Goal: Information Seeking & Learning: Learn about a topic

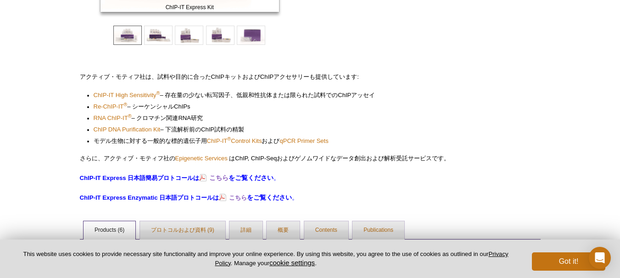
scroll to position [422, 0]
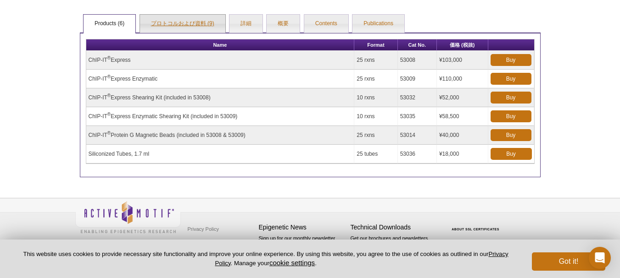
click at [172, 29] on link "プロトコルおよび資料 (9)" at bounding box center [182, 24] width 85 height 18
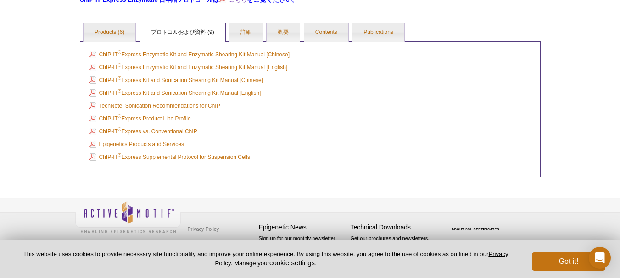
scroll to position [414, 0]
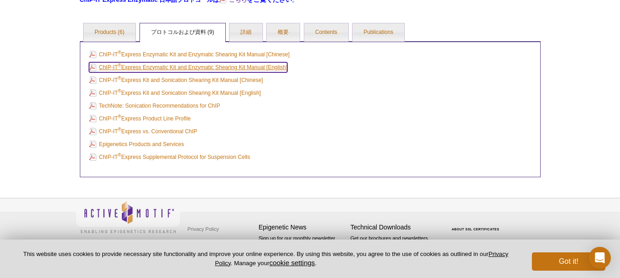
click at [256, 70] on link "ChIP-IT ® Express Enzymatic Kit and Enzymatic Shearing Kit Manual [English]" at bounding box center [188, 67] width 199 height 10
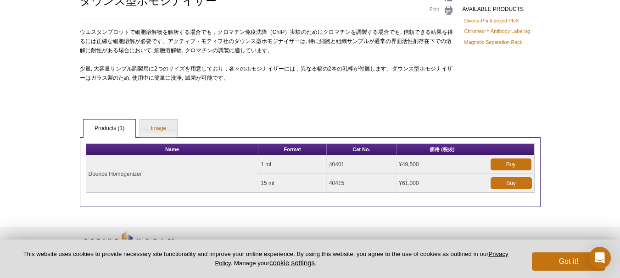
scroll to position [108, 0]
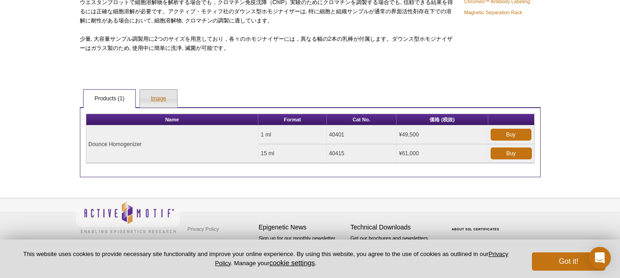
click at [150, 94] on link "Image" at bounding box center [158, 99] width 37 height 18
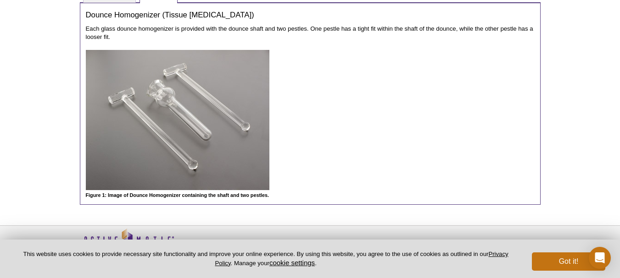
scroll to position [229, 0]
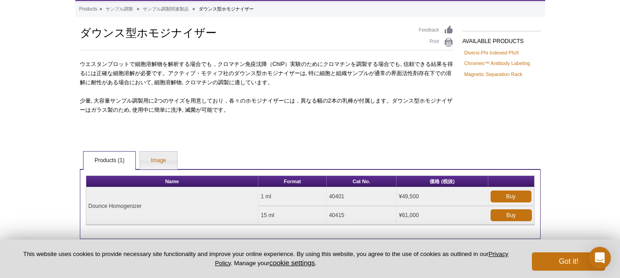
scroll to position [62, 0]
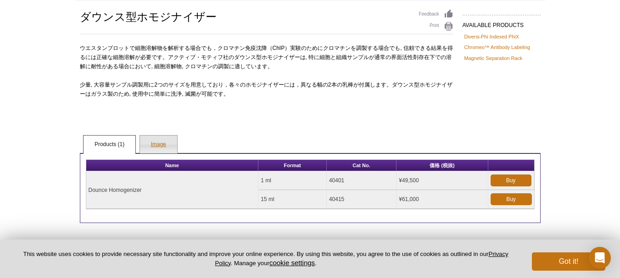
click at [155, 151] on link "Image" at bounding box center [158, 145] width 37 height 18
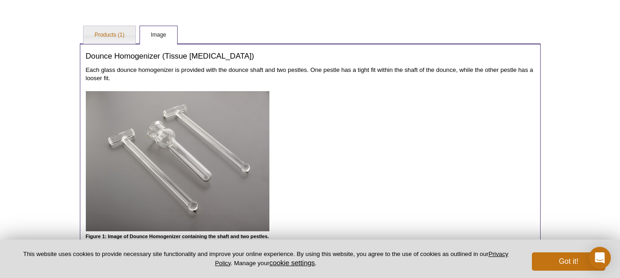
scroll to position [200, 0]
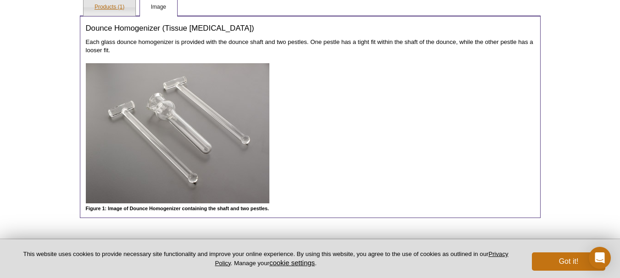
click at [103, 9] on link "Products (1)" at bounding box center [109, 7] width 52 height 18
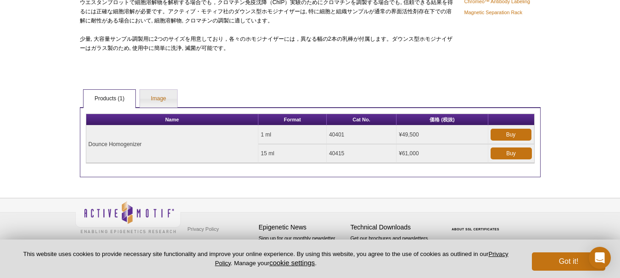
scroll to position [108, 0]
click at [155, 100] on link "Image" at bounding box center [158, 99] width 37 height 18
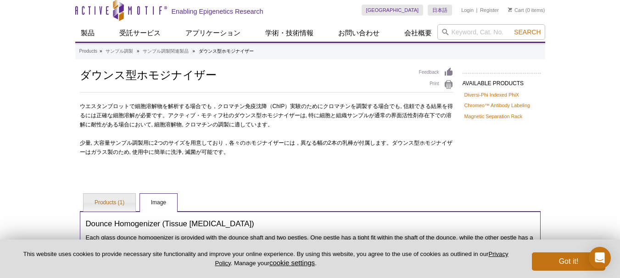
scroll to position [0, 0]
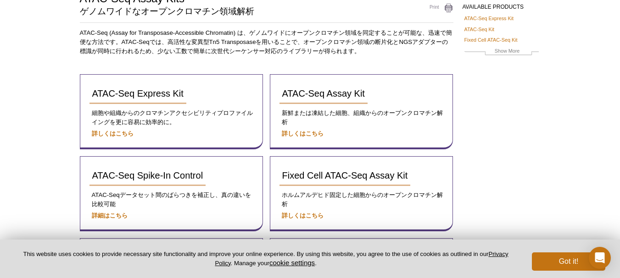
scroll to position [78, 0]
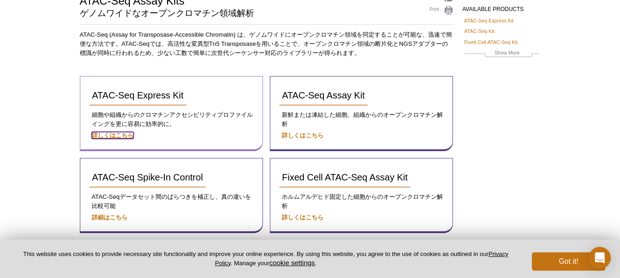
click at [120, 137] on strong "詳しくはこちら" at bounding box center [113, 135] width 42 height 7
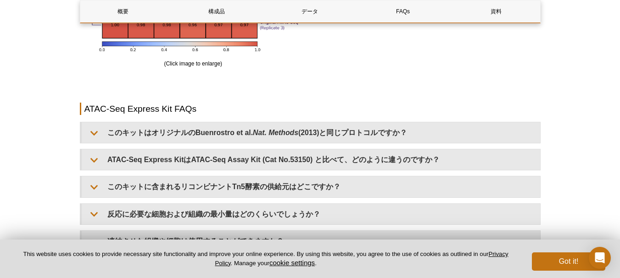
scroll to position [1835, 0]
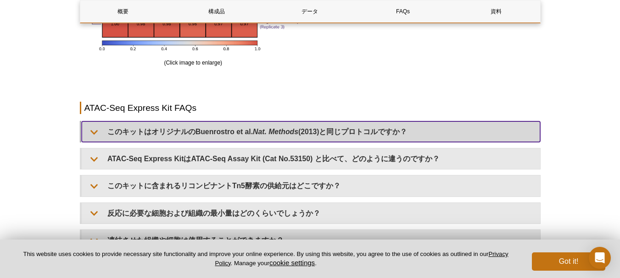
click at [135, 126] on summary "このキットはオリジナルの[PERSON_NAME] et al. Nat. Methods (2013)と同じプロトコルですか？" at bounding box center [311, 132] width 458 height 21
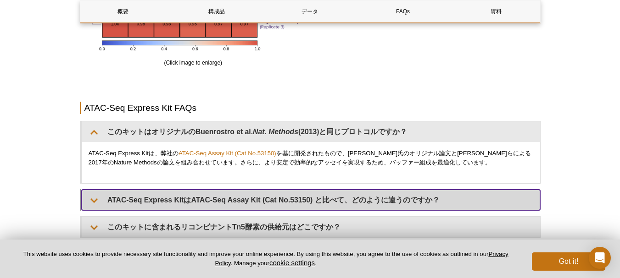
click at [156, 208] on summary "ATAC-Seq Express KitはATAC-Seq Assay Kit (Cat No.53150) と比べて、どのように違うのですか？" at bounding box center [311, 200] width 458 height 21
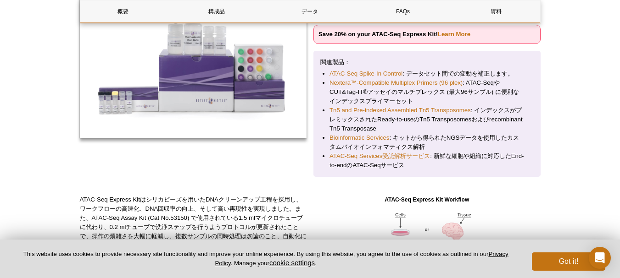
scroll to position [0, 0]
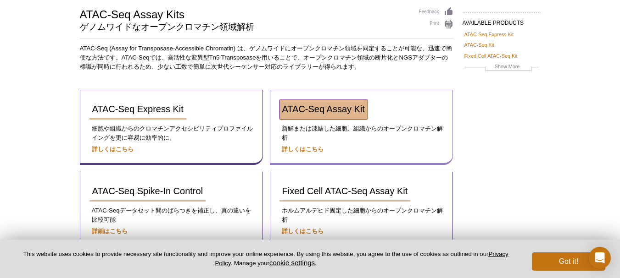
click at [349, 105] on span "ATAC-Seq Assay Kit" at bounding box center [323, 109] width 83 height 10
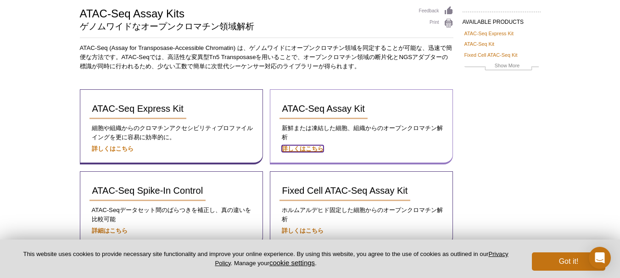
scroll to position [64, 0]
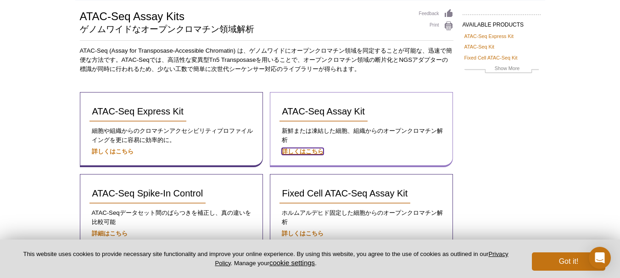
click at [306, 148] on strong "詳しくはこちら" at bounding box center [303, 151] width 42 height 7
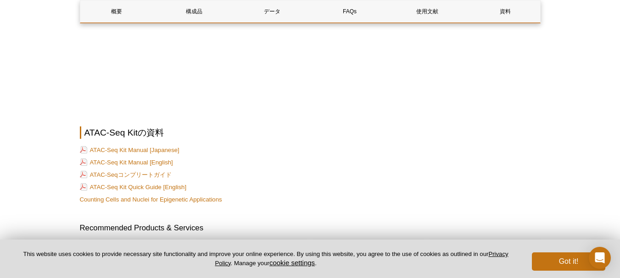
scroll to position [2477, 0]
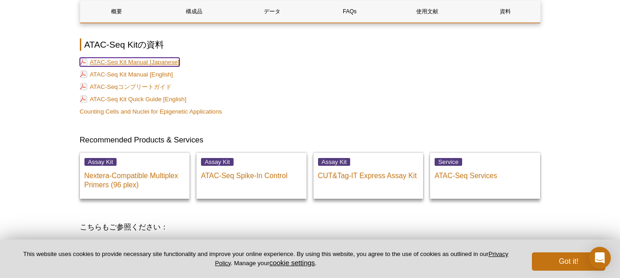
click at [156, 58] on link "ATAC-Seq Kit Manual [Japanese]" at bounding box center [130, 62] width 100 height 9
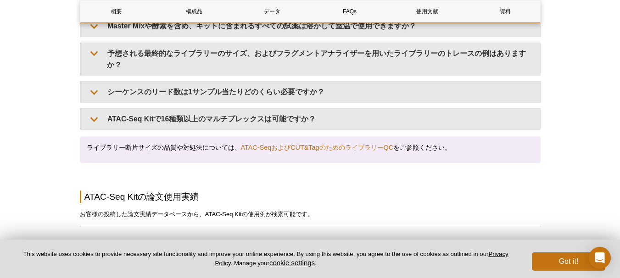
scroll to position [1881, 0]
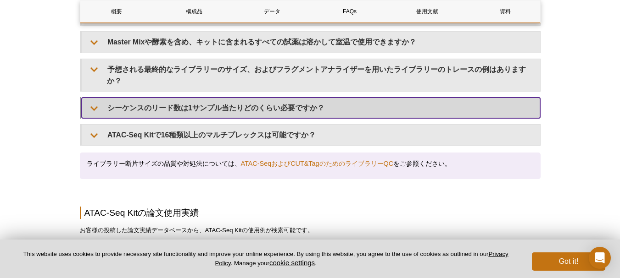
click at [236, 102] on summary "シーケンスのリード数は1サンプル当たりどのくらい必要ですか？" at bounding box center [311, 108] width 458 height 21
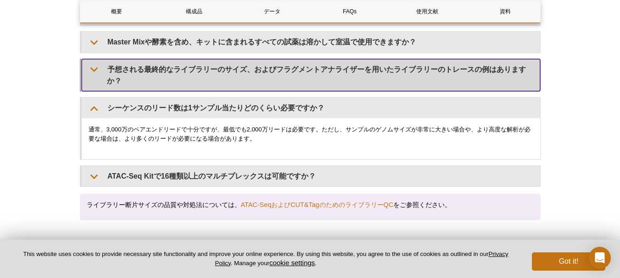
click at [289, 70] on summary "予想される最終的なライブラリーのサイズ、およびフラグメントアナライザーを用いたライブラリーのトレースの例はありますか？" at bounding box center [311, 75] width 458 height 32
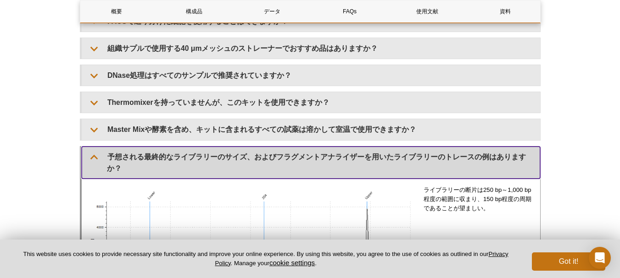
scroll to position [1789, 0]
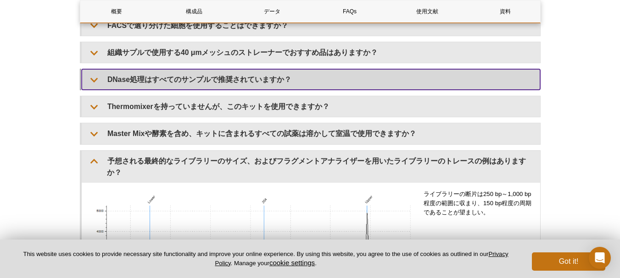
click at [239, 80] on summary "DNase処理はすべてのサンプルで推奨されていますか？" at bounding box center [311, 79] width 458 height 21
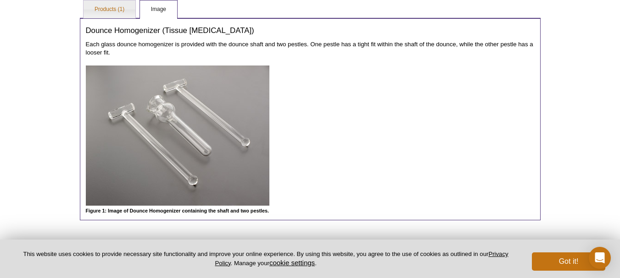
scroll to position [103, 0]
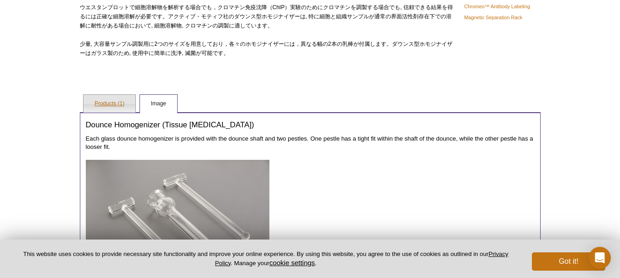
click at [120, 104] on link "Products (1)" at bounding box center [109, 104] width 52 height 18
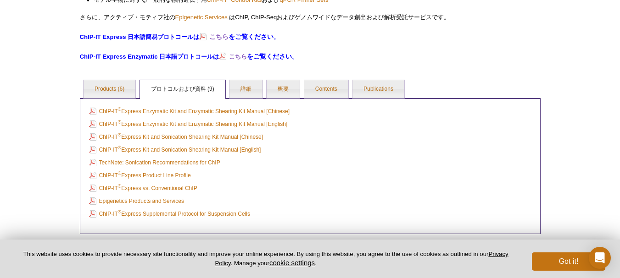
scroll to position [276, 0]
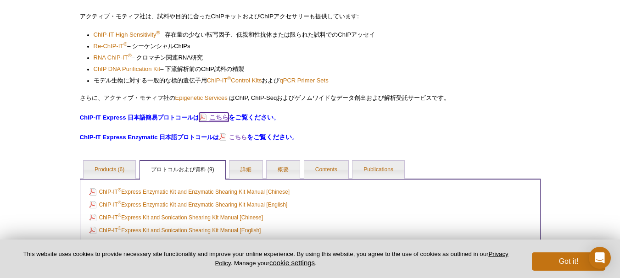
click at [220, 115] on strong "こちら" at bounding box center [218, 117] width 19 height 7
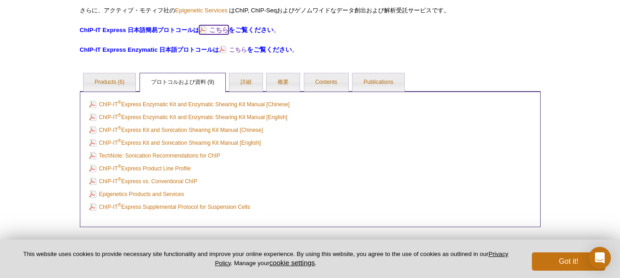
scroll to position [368, 0]
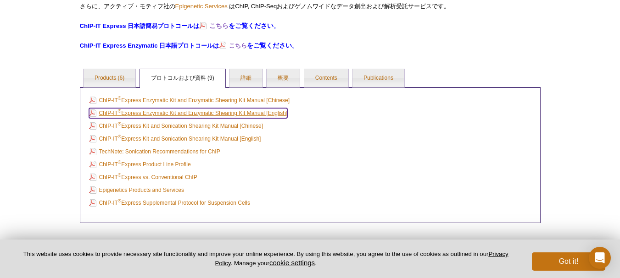
click at [249, 115] on link "ChIP-IT ® Express Enzymatic Kit and Enzymatic Shearing Kit Manual [English]" at bounding box center [188, 113] width 199 height 10
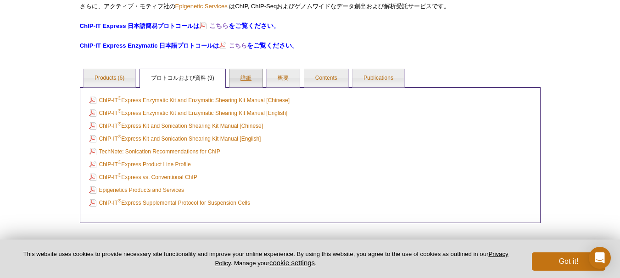
click at [247, 77] on link "詳細" at bounding box center [245, 78] width 33 height 18
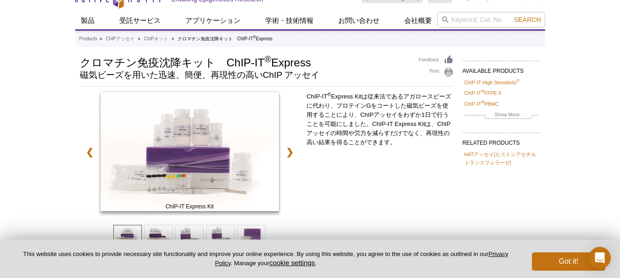
scroll to position [0, 0]
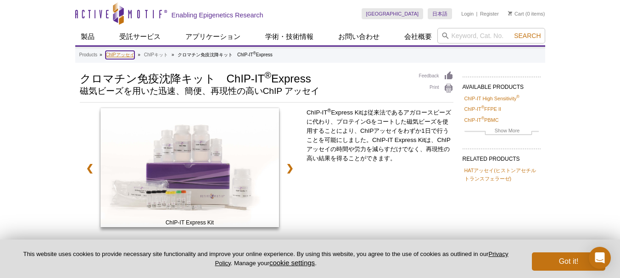
click at [124, 58] on link "ChIPアッセイ" at bounding box center [120, 55] width 28 height 8
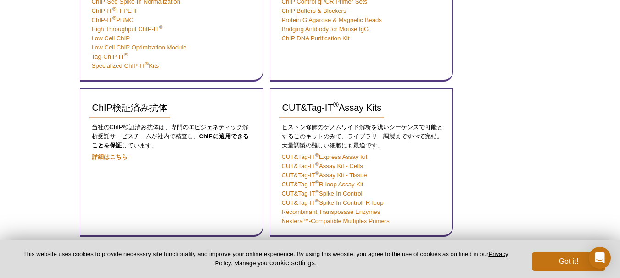
scroll to position [183, 0]
